Goal: Task Accomplishment & Management: Manage account settings

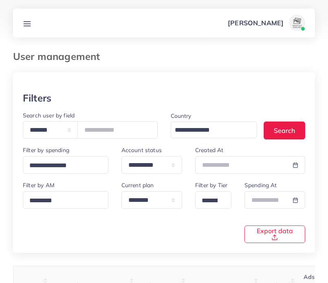
scroll to position [77, 0]
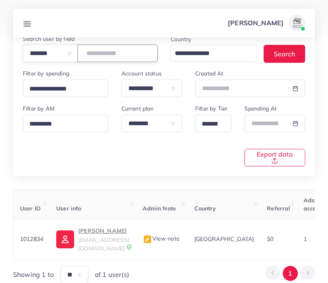
drag, startPoint x: 140, startPoint y: 51, endPoint x: 81, endPoint y: 49, distance: 59.2
click at [81, 49] on div "**********" at bounding box center [90, 53] width 135 height 18
type input "*******"
click at [111, 240] on span "naveed8865@gmail.com" at bounding box center [103, 243] width 51 height 15
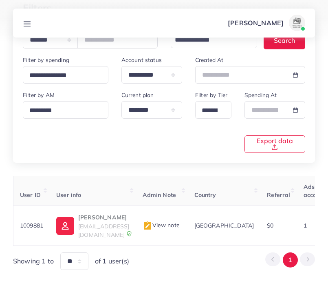
scroll to position [91, 0]
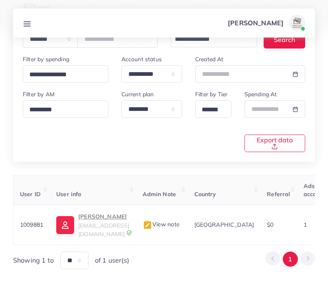
click at [26, 22] on icon at bounding box center [27, 24] width 9 height 9
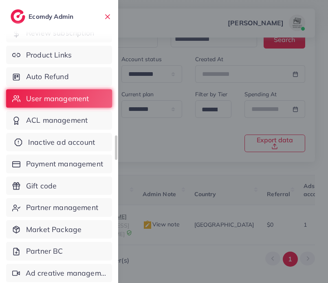
scroll to position [55, 0]
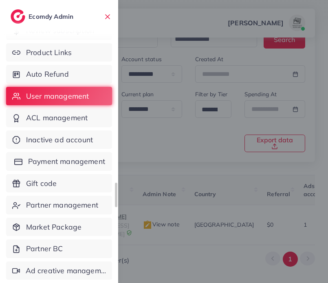
click at [84, 168] on link "Payment management" at bounding box center [59, 161] width 106 height 19
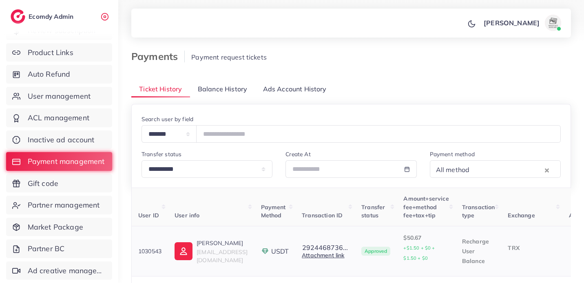
scroll to position [485, 0]
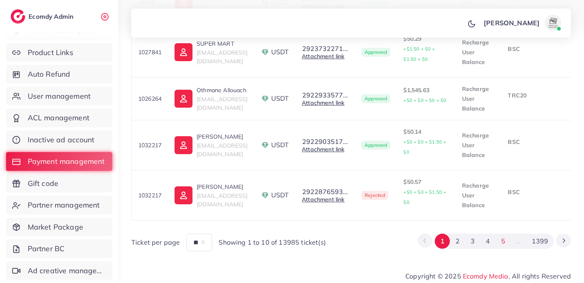
click at [328, 238] on button "5" at bounding box center [502, 241] width 15 height 15
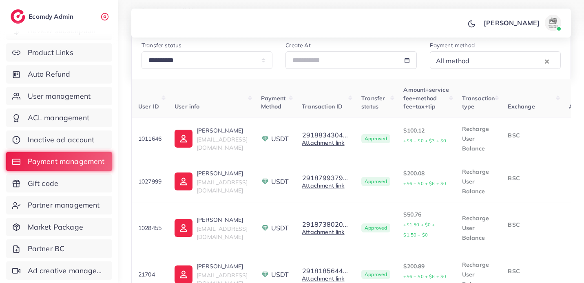
scroll to position [31, 0]
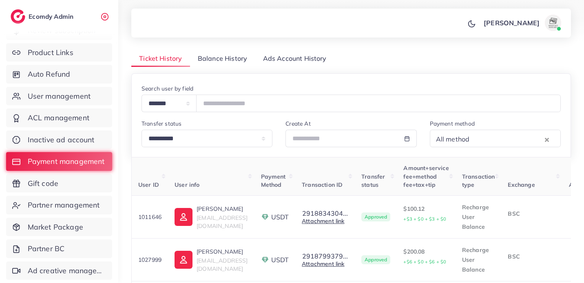
click at [236, 57] on span "Balance History" at bounding box center [222, 58] width 49 height 9
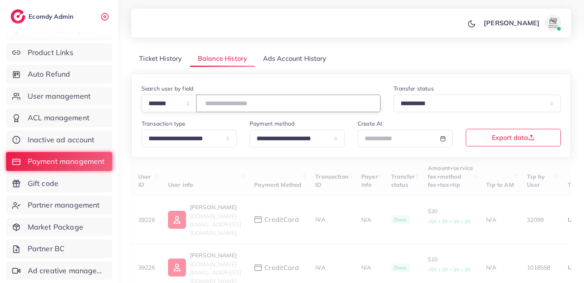
drag, startPoint x: 267, startPoint y: 100, endPoint x: 266, endPoint y: 95, distance: 5.4
click at [267, 100] on input "number" at bounding box center [288, 104] width 184 height 18
type input "*******"
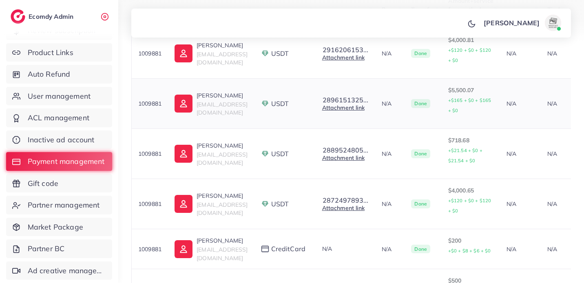
scroll to position [504, 0]
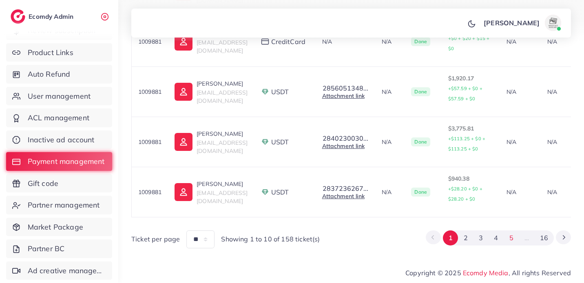
click at [328, 237] on button "5" at bounding box center [511, 237] width 15 height 15
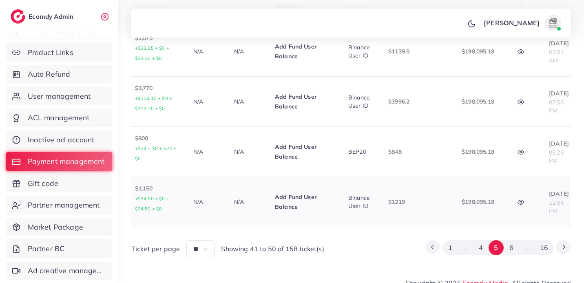
scroll to position [0, 345]
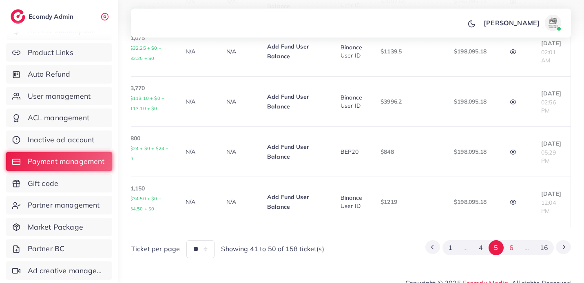
click at [328, 240] on button "6" at bounding box center [511, 247] width 15 height 15
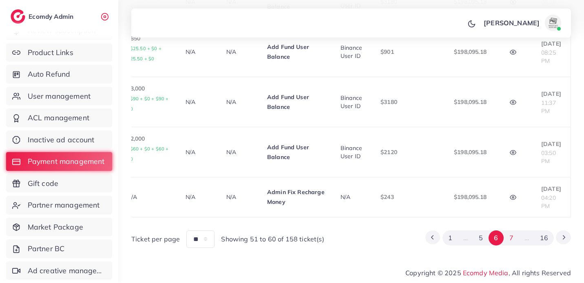
scroll to position [477, 0]
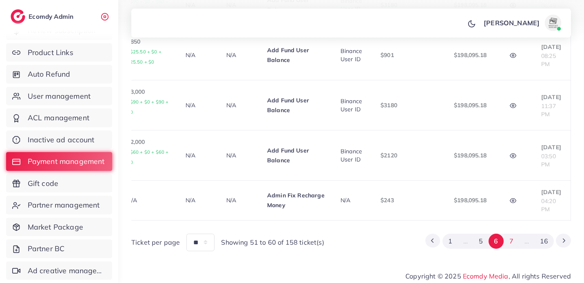
click at [328, 238] on button "7" at bounding box center [511, 241] width 15 height 15
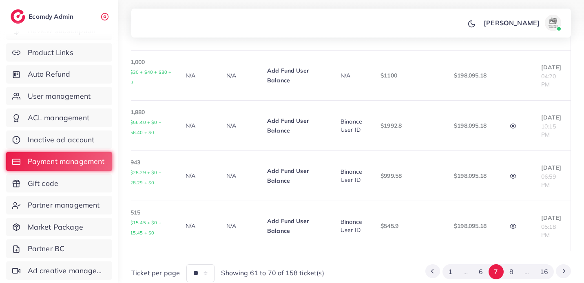
scroll to position [497, 0]
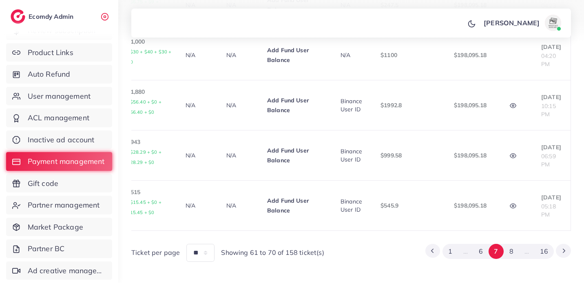
click at [328, 256] on button "8" at bounding box center [511, 251] width 15 height 15
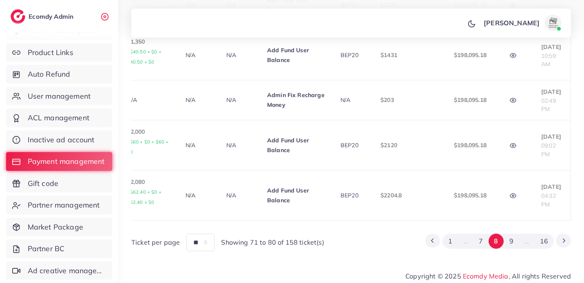
click at [328, 238] on button "9" at bounding box center [511, 241] width 15 height 15
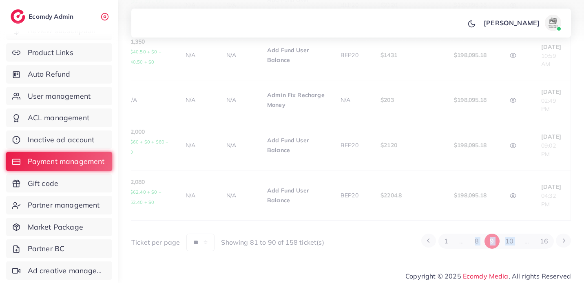
scroll to position [493, 0]
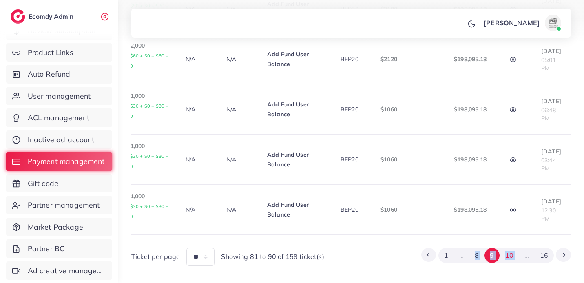
click at [328, 261] on button "10" at bounding box center [509, 255] width 19 height 15
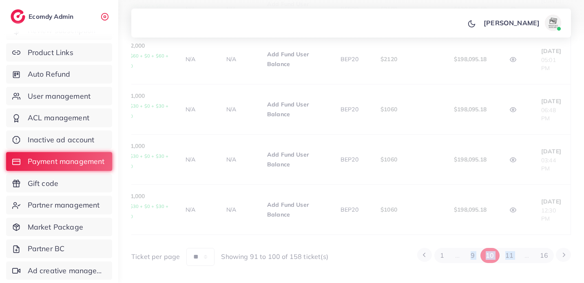
scroll to position [457, 0]
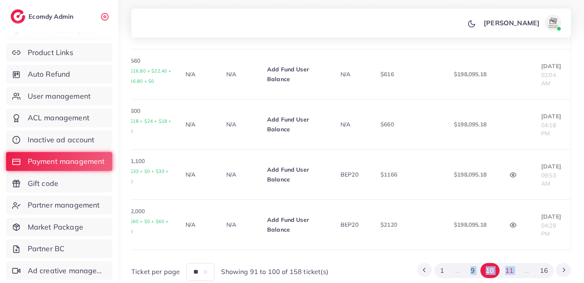
click at [328, 263] on button "11" at bounding box center [509, 270] width 19 height 15
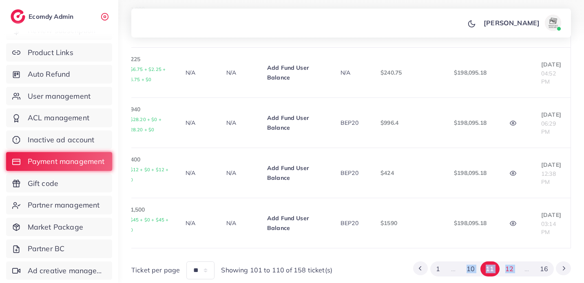
click at [328, 261] on button "12" at bounding box center [509, 268] width 19 height 15
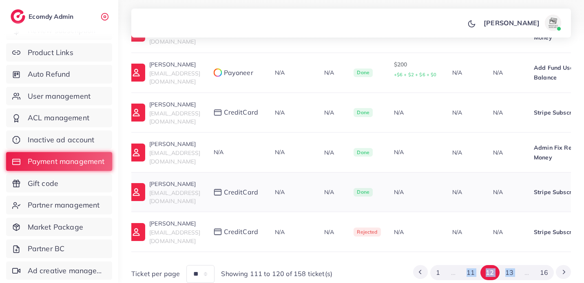
scroll to position [0, 46]
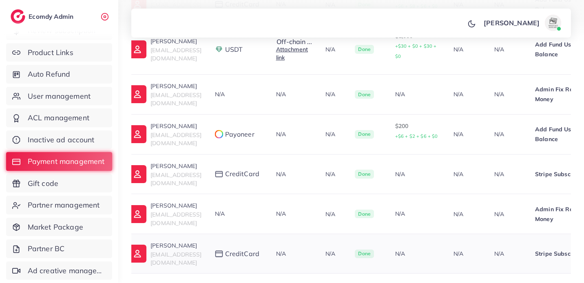
click at [328, 177] on td "N/A" at bounding box center [467, 174] width 41 height 40
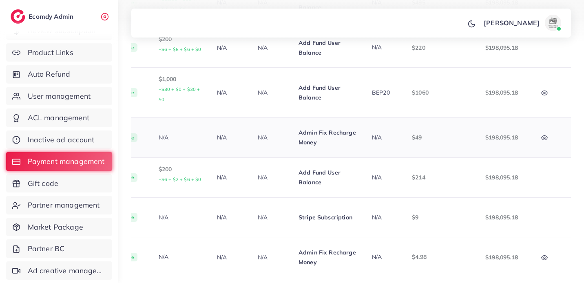
scroll to position [0, 305]
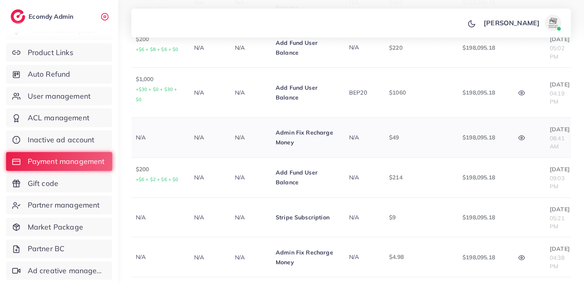
click at [328, 135] on icon "button" at bounding box center [521, 138] width 7 height 7
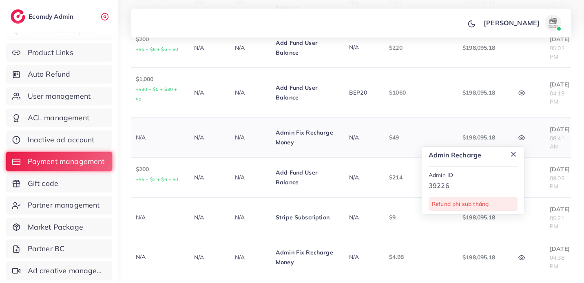
click at [328, 135] on icon "button" at bounding box center [521, 138] width 7 height 7
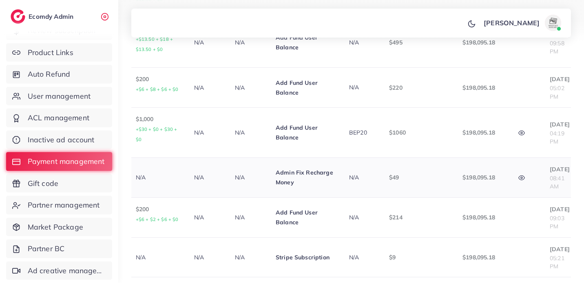
scroll to position [257, 0]
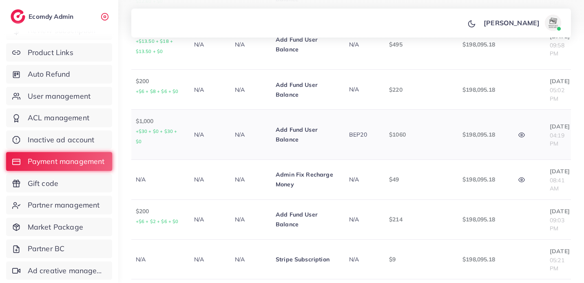
click at [328, 133] on icon "button" at bounding box center [521, 135] width 7 height 7
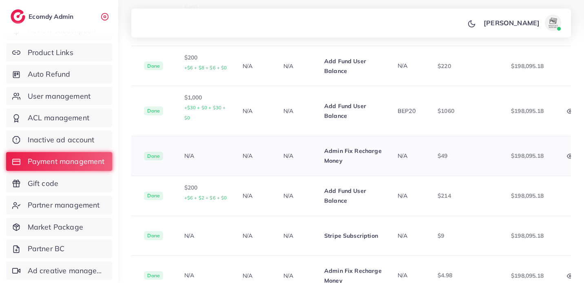
scroll to position [404, 0]
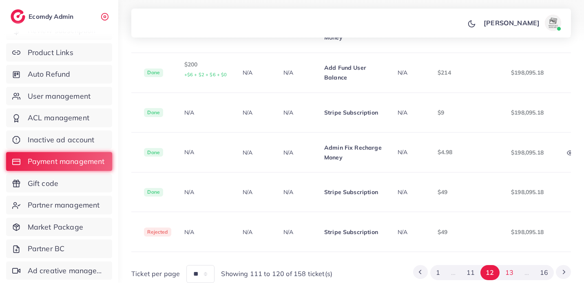
click at [328, 265] on button "13" at bounding box center [509, 272] width 19 height 15
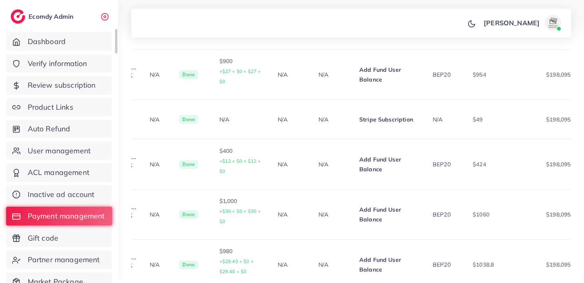
scroll to position [0, 222]
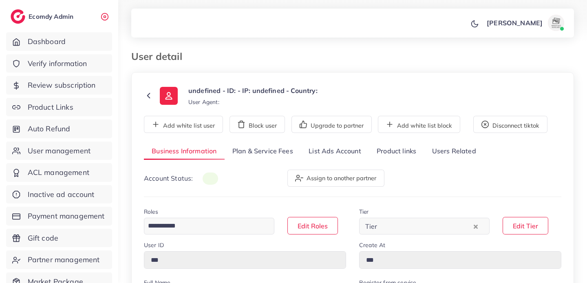
click at [323, 150] on link "List Ads Account" at bounding box center [335, 152] width 68 height 18
